Goal: Transaction & Acquisition: Purchase product/service

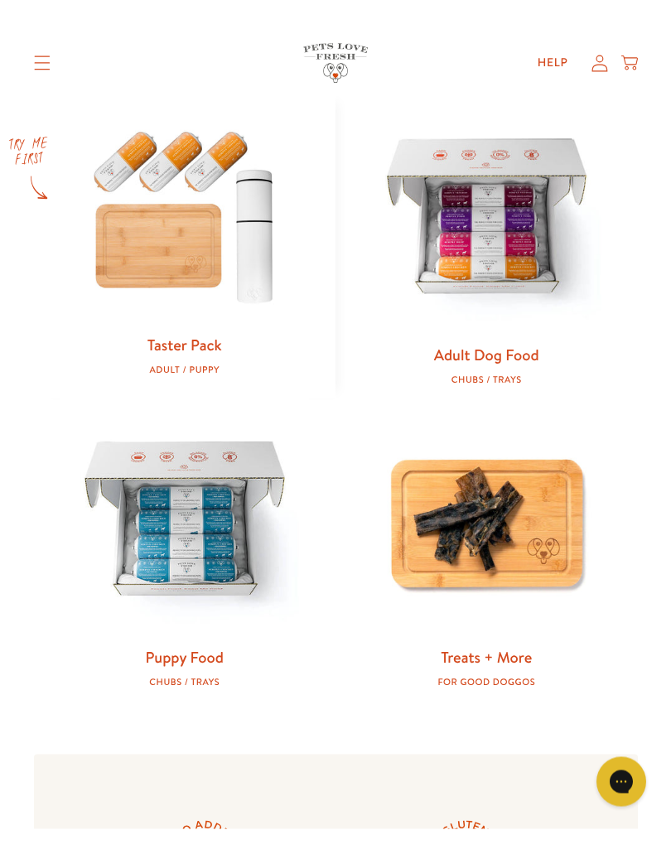
scroll to position [697, 0]
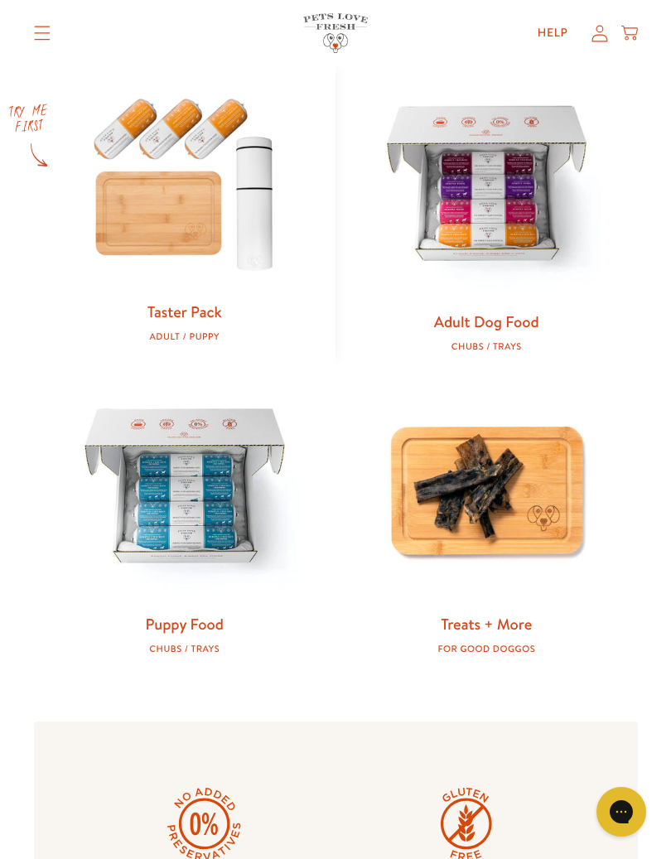
click at [509, 344] on div "Chubs / Trays" at bounding box center [486, 346] width 249 height 11
click at [525, 317] on link "Adult Dog Food" at bounding box center [486, 322] width 105 height 22
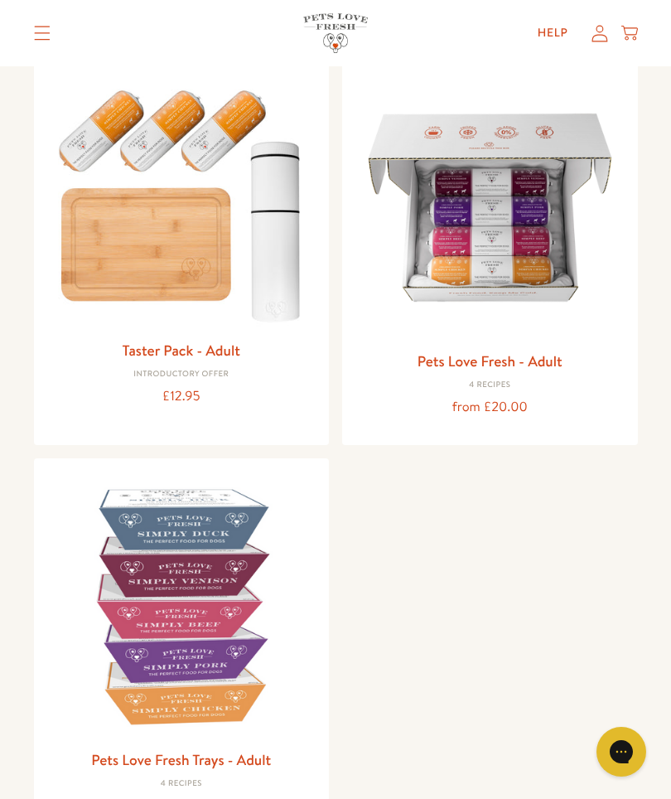
scroll to position [172, 0]
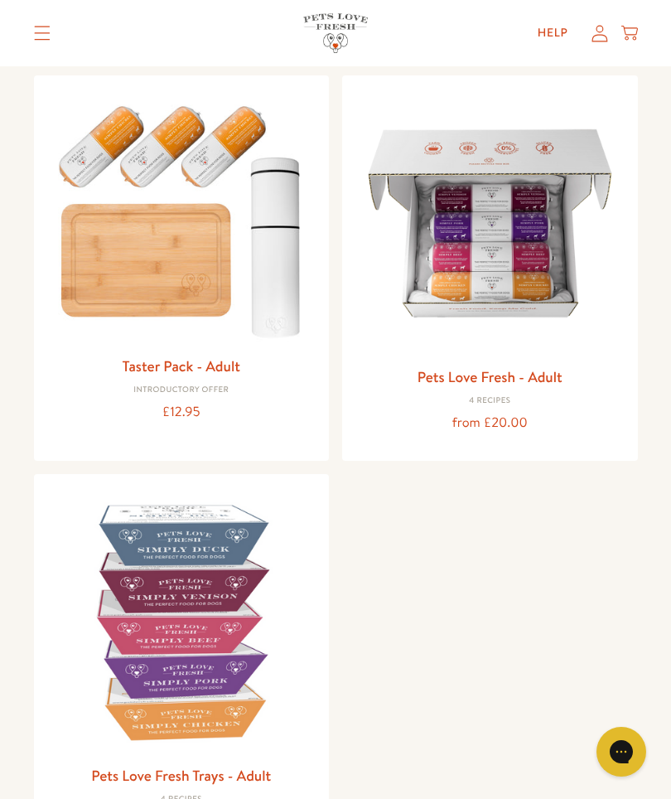
click at [521, 377] on link "Pets Love Fresh - Adult" at bounding box center [490, 376] width 145 height 21
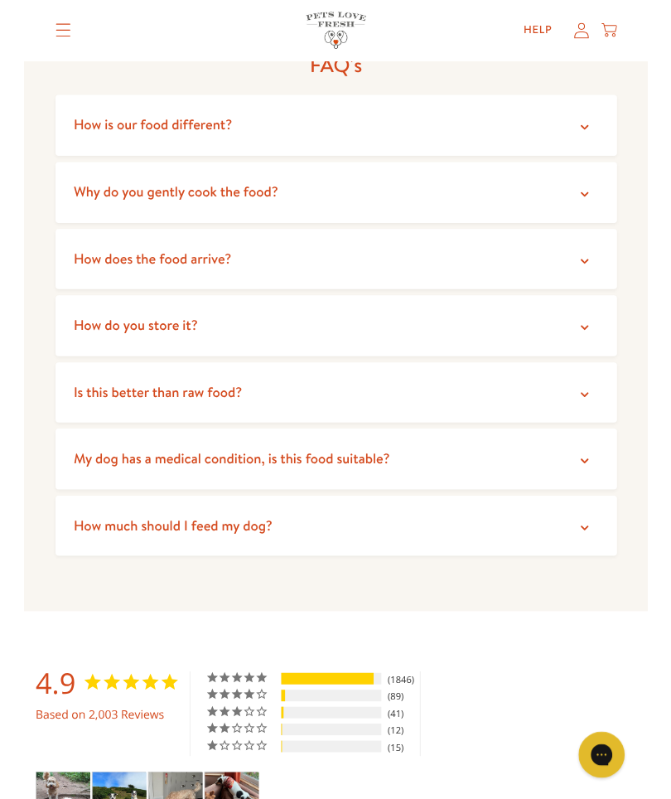
scroll to position [4128, 0]
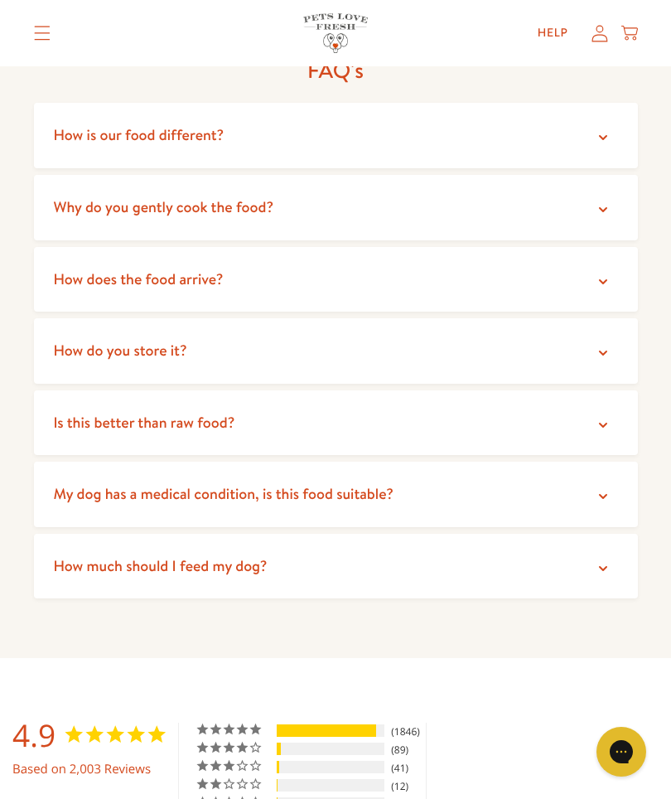
click at [613, 390] on summary "Is this better than raw food?" at bounding box center [336, 422] width 604 height 65
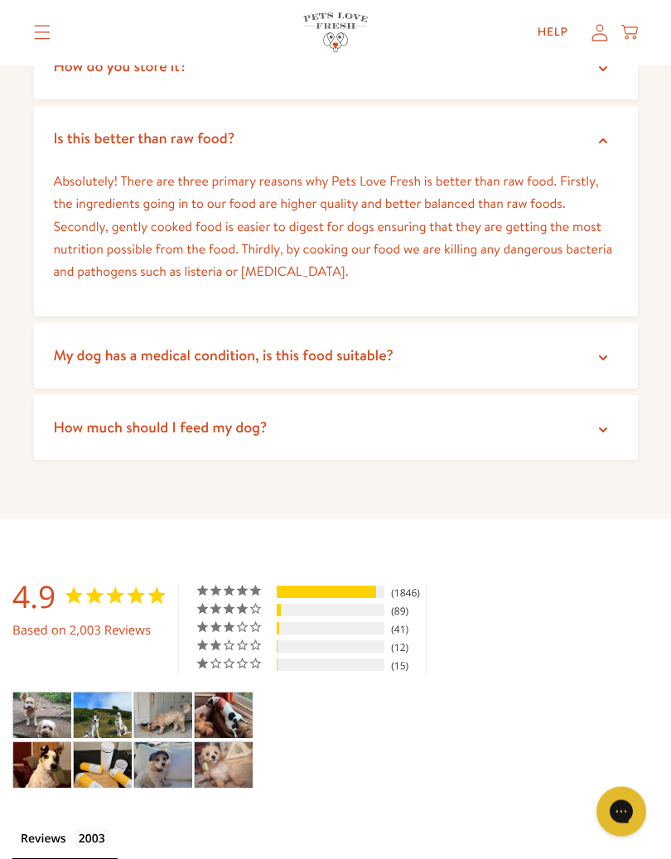
scroll to position [4413, 0]
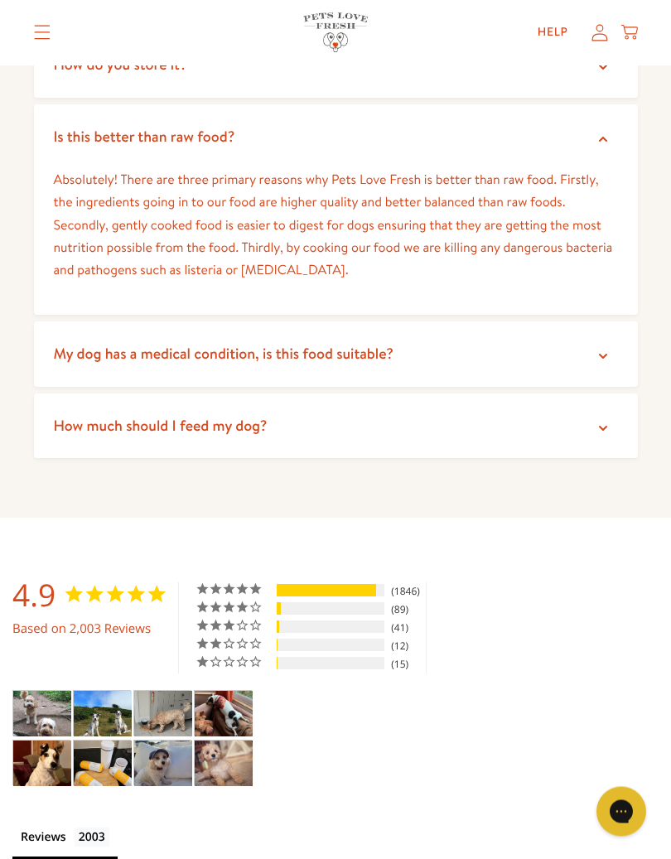
click at [602, 427] on icon at bounding box center [603, 429] width 8 height 5
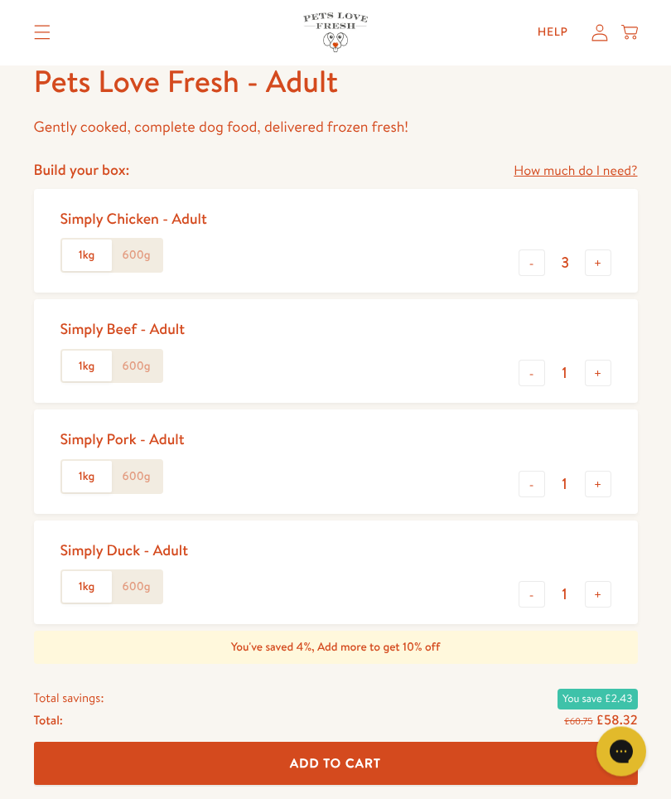
scroll to position [636, 0]
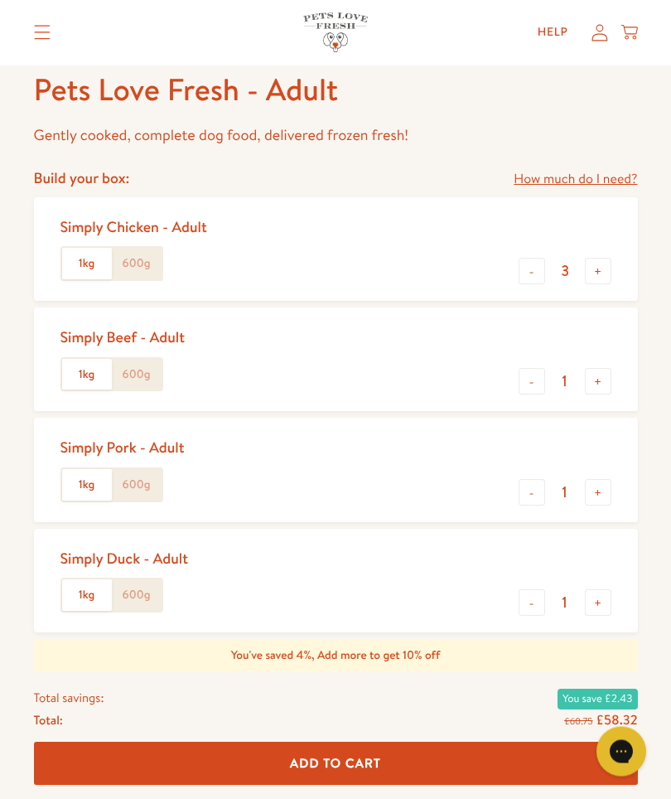
click at [534, 486] on button "-" at bounding box center [532, 493] width 27 height 27
type input "0"
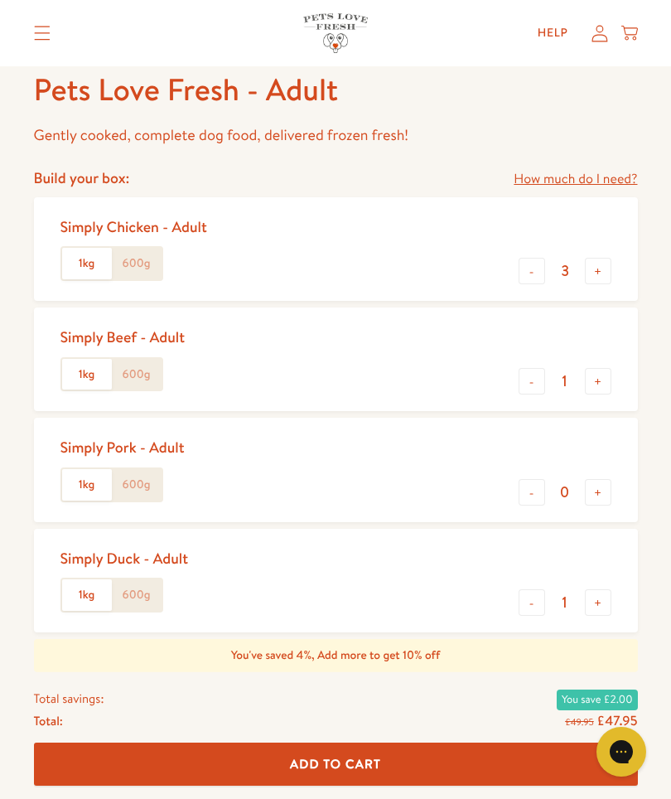
click at [527, 596] on button "-" at bounding box center [532, 602] width 27 height 27
type input "0"
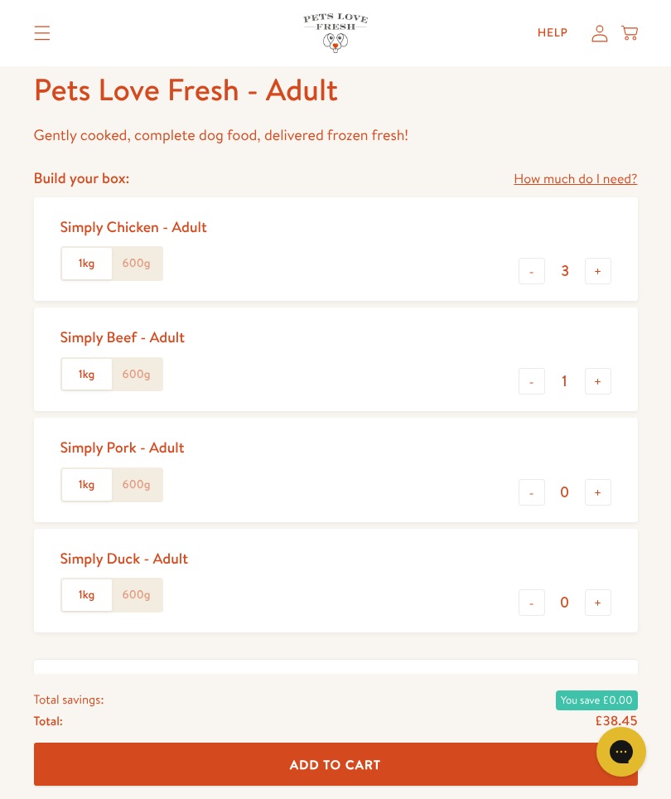
click at [525, 274] on button "-" at bounding box center [532, 271] width 27 height 27
type input "2"
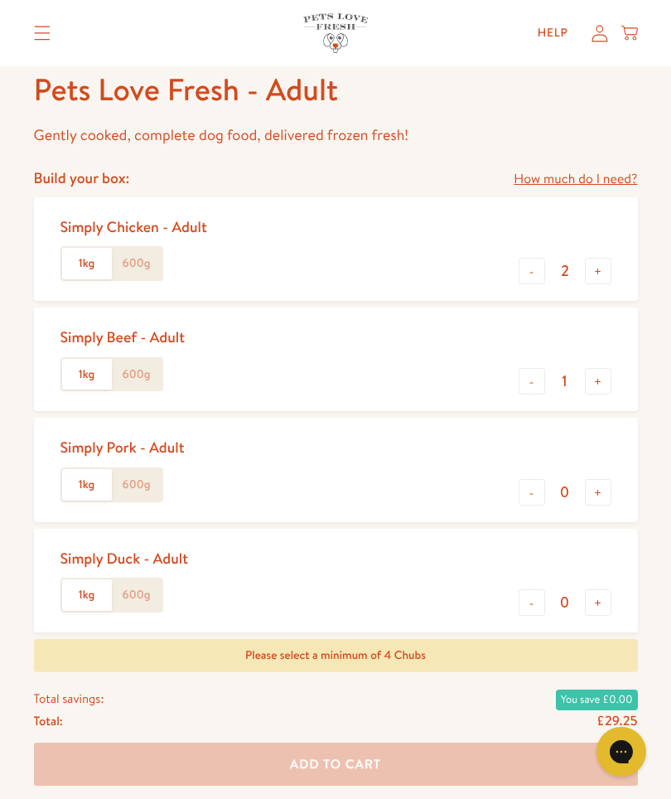
click at [617, 174] on link "How much do I need?" at bounding box center [575, 179] width 123 height 22
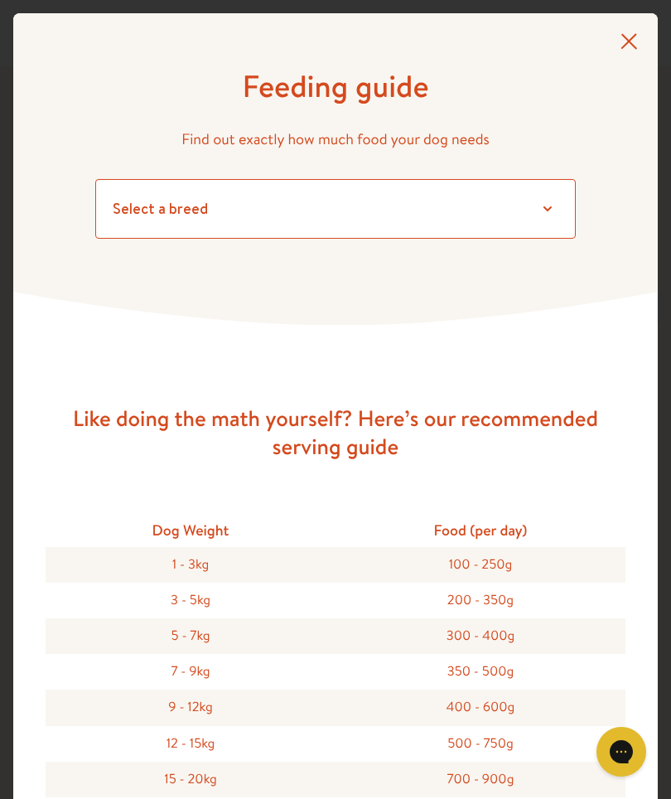
click at [554, 204] on select "Select a breed Affenpinscher Afghan hound Airedale terrier Akita Alaskan Malamu…" at bounding box center [335, 209] width 481 height 60
select select "13"
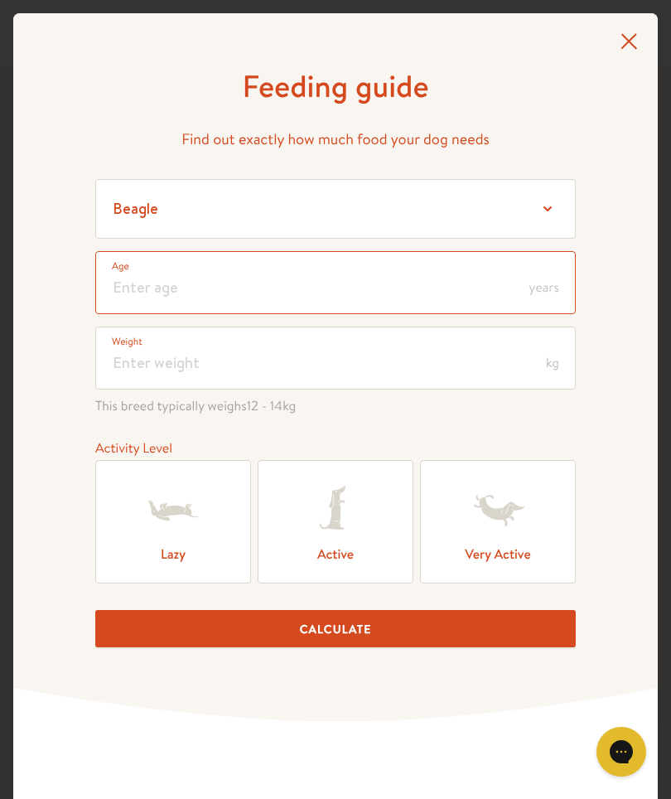
click at [476, 281] on input "number" at bounding box center [335, 282] width 481 height 63
type input "5"
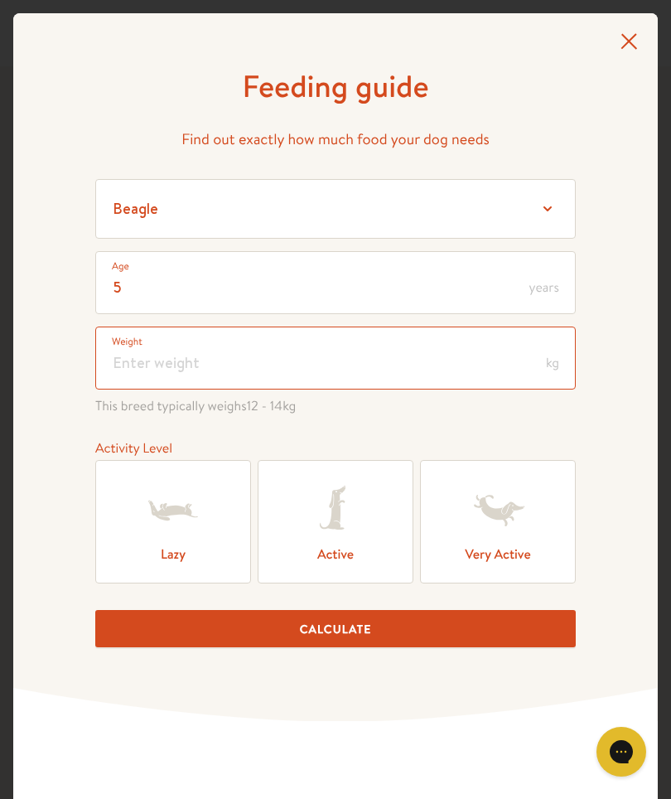
click at [500, 371] on input "number" at bounding box center [335, 357] width 481 height 63
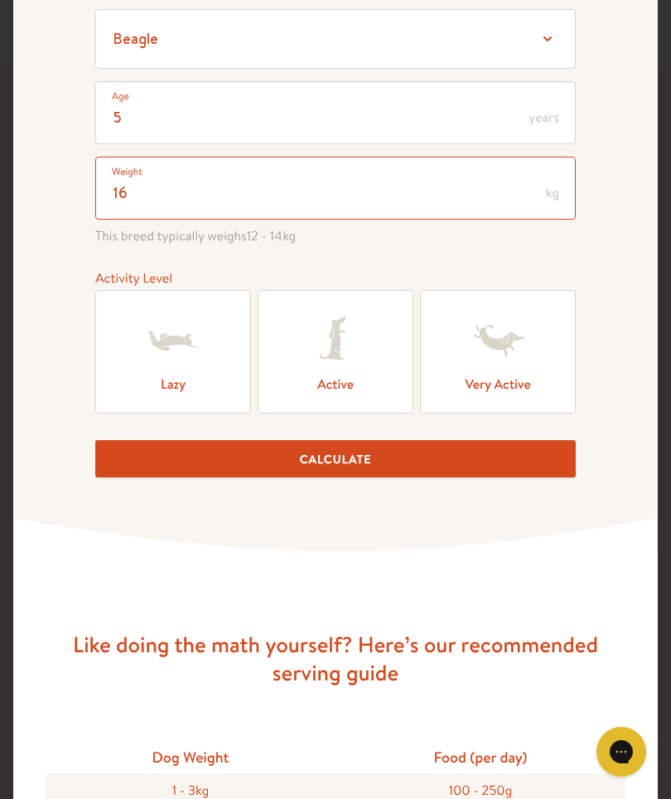
scroll to position [172, 0]
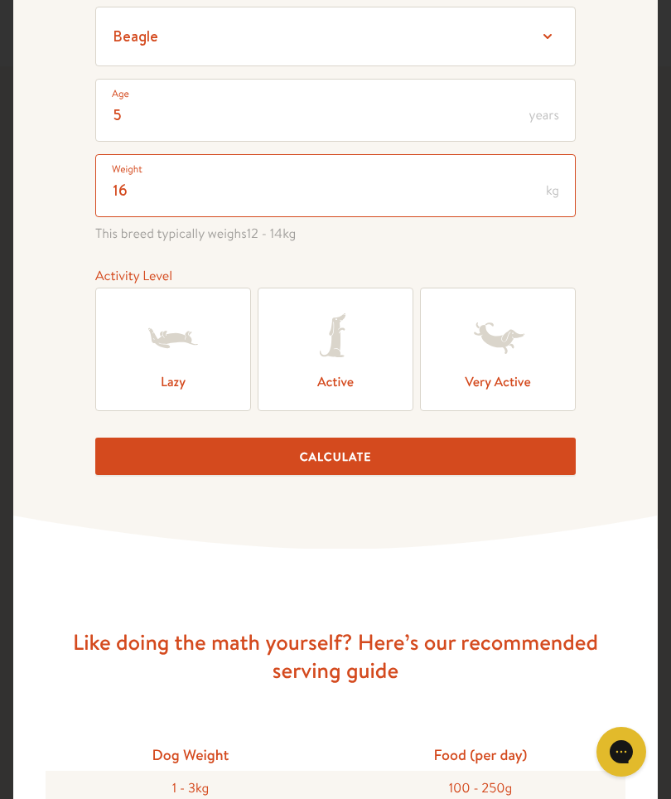
type input "16"
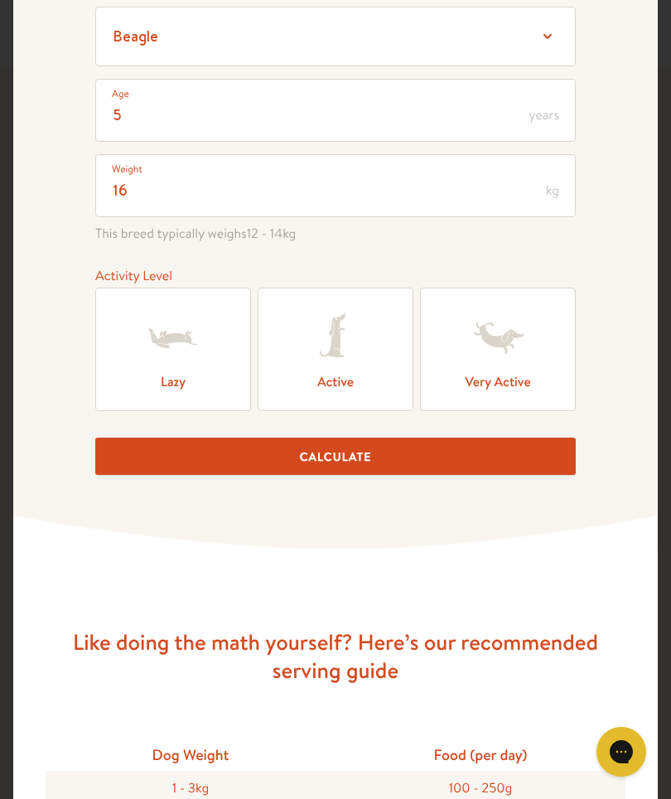
click at [358, 384] on label "Active" at bounding box center [336, 349] width 156 height 123
click at [0, 0] on input "Active" at bounding box center [0, 0] width 0 height 0
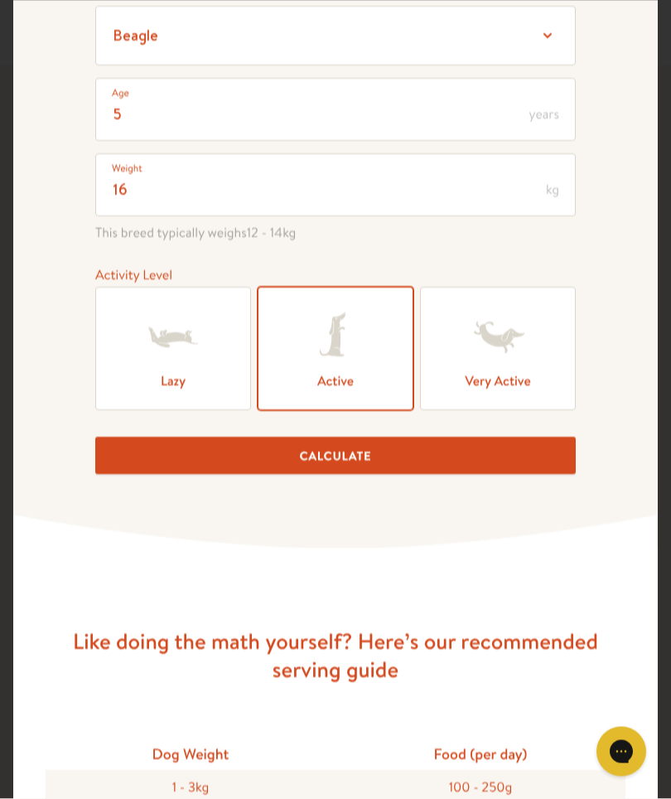
click at [344, 462] on button "Calculate" at bounding box center [335, 456] width 481 height 37
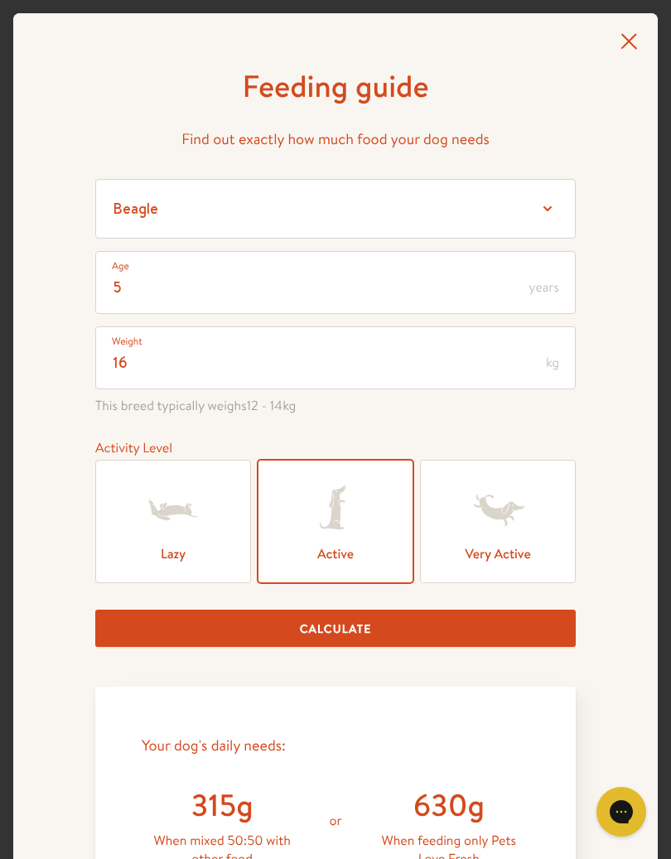
scroll to position [0, 0]
click at [623, 42] on icon at bounding box center [629, 41] width 17 height 17
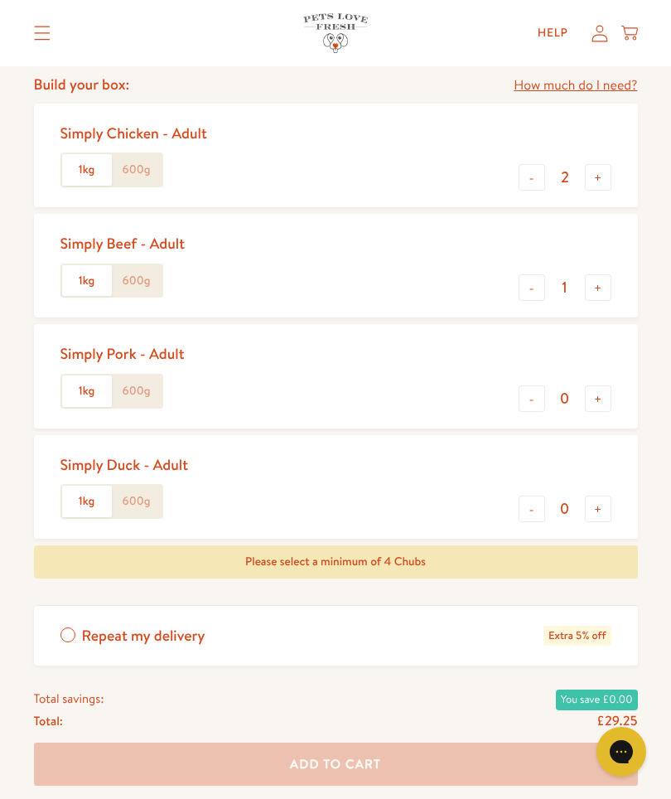
scroll to position [729, 0]
click at [154, 170] on label "600g" at bounding box center [137, 170] width 50 height 31
click at [0, 0] on input "600g" at bounding box center [0, 0] width 0 height 0
click at [148, 275] on label "600g" at bounding box center [137, 280] width 50 height 31
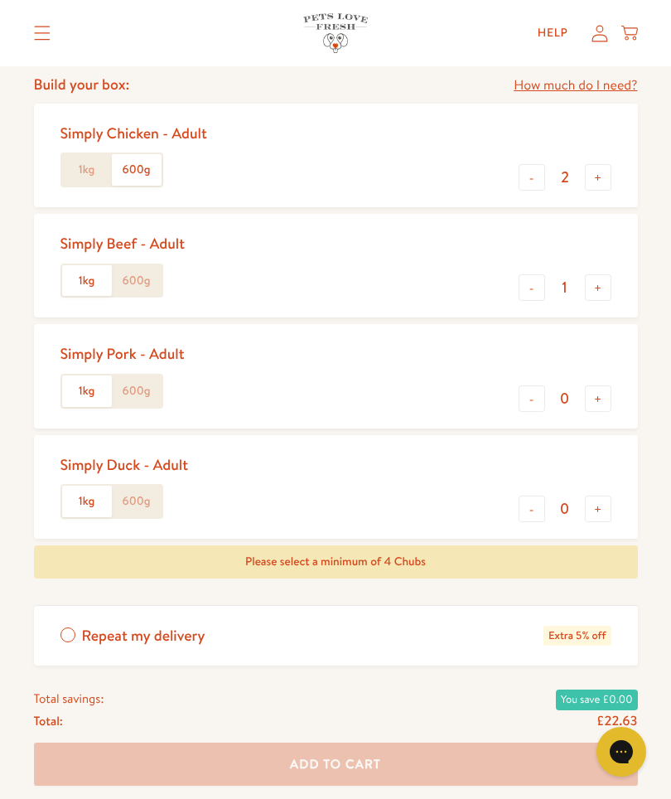
click at [0, 0] on input "600g" at bounding box center [0, 0] width 0 height 0
click at [92, 286] on label "1kg" at bounding box center [87, 280] width 50 height 31
click at [0, 0] on input "1kg" at bounding box center [0, 0] width 0 height 0
click at [89, 178] on label "1kg" at bounding box center [87, 169] width 50 height 31
click at [0, 0] on input "1kg" at bounding box center [0, 0] width 0 height 0
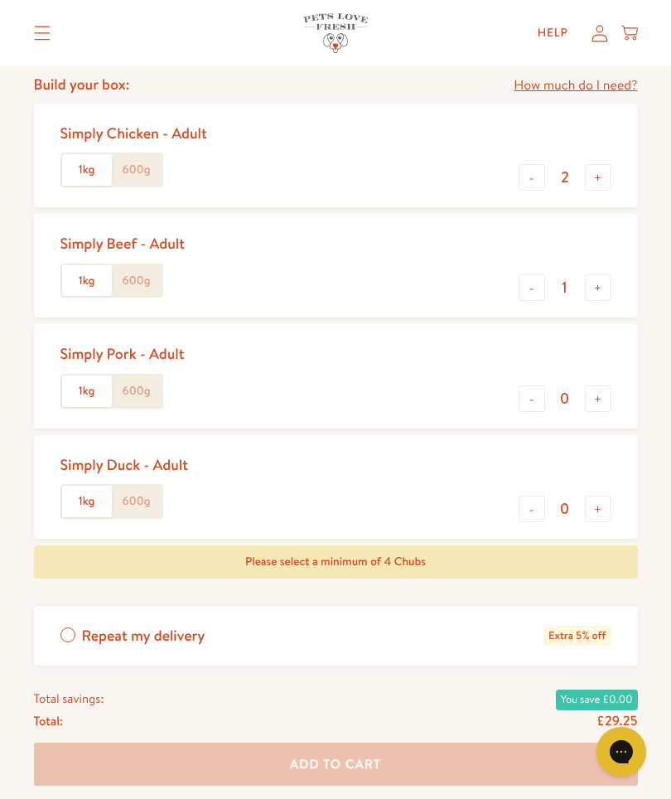
click at [607, 505] on button "+" at bounding box center [598, 509] width 27 height 27
type input "1"
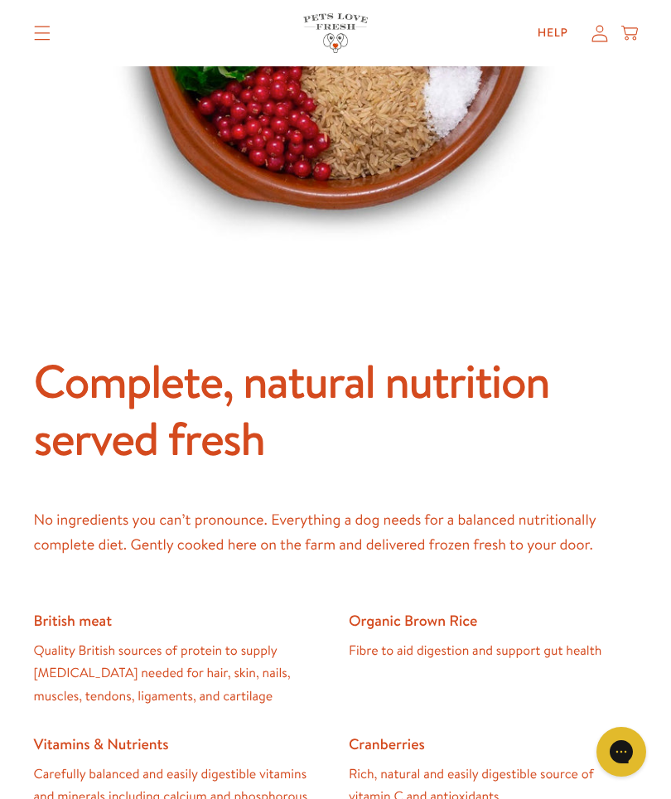
scroll to position [1624, 0]
